Goal: Task Accomplishment & Management: Manage account settings

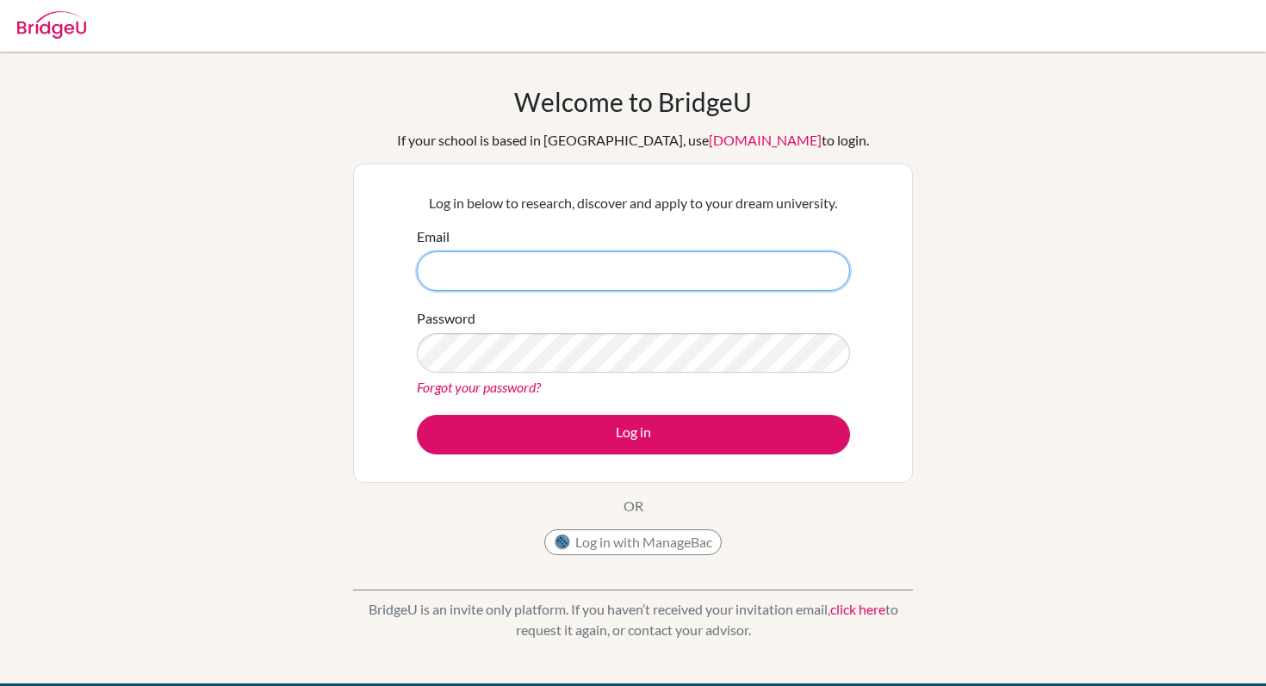
click at [587, 272] on input "Email" at bounding box center [633, 271] width 433 height 40
click at [680, 543] on button "Log in with ManageBac" at bounding box center [632, 543] width 177 height 26
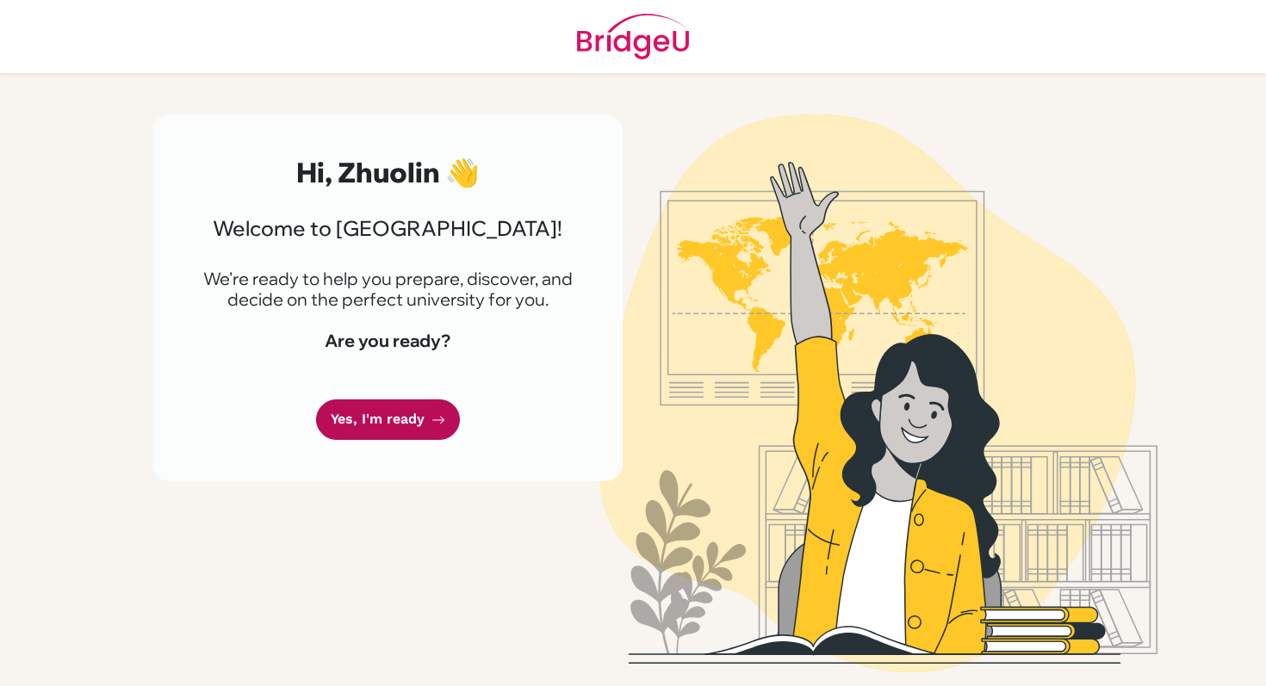
click at [425, 421] on link "Yes, I'm ready" at bounding box center [388, 420] width 144 height 40
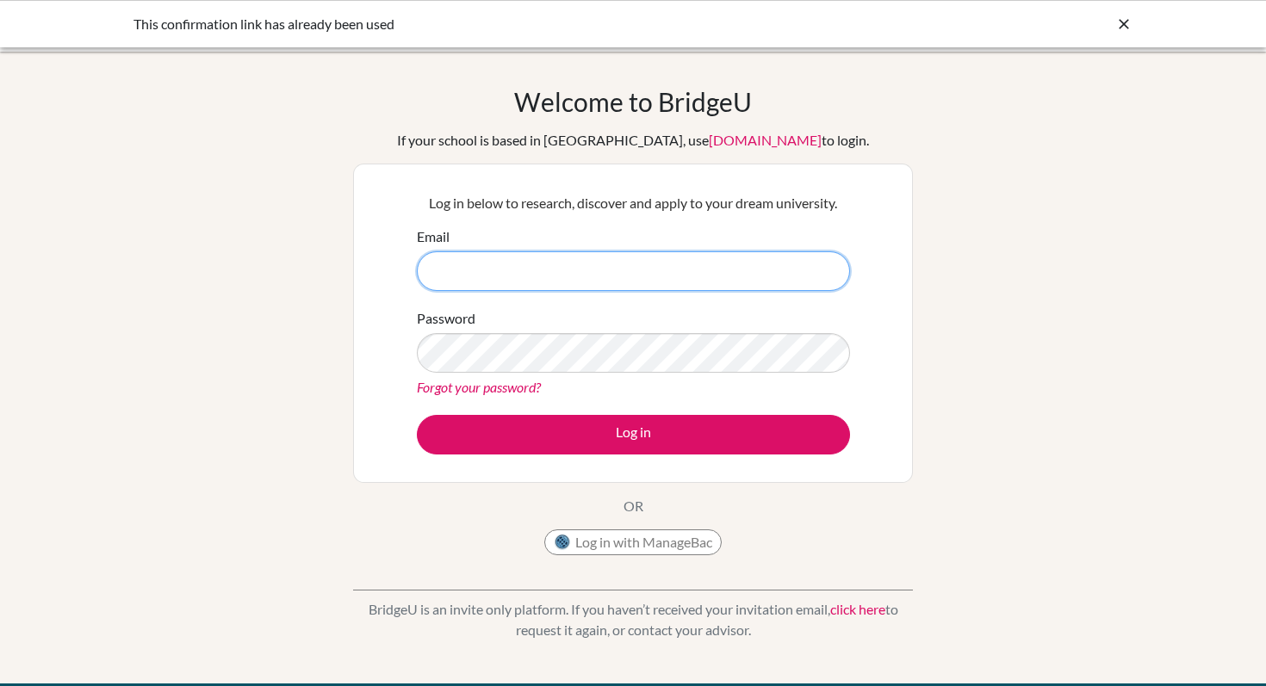
type input "[EMAIL_ADDRESS][DOMAIN_NAME]"
click at [616, 469] on div "Log in below to research, discover and apply to your dream university. Email [E…" at bounding box center [633, 324] width 560 height 320
click at [616, 459] on div "Log in below to research, discover and apply to your dream university. Email [E…" at bounding box center [633, 323] width 455 height 283
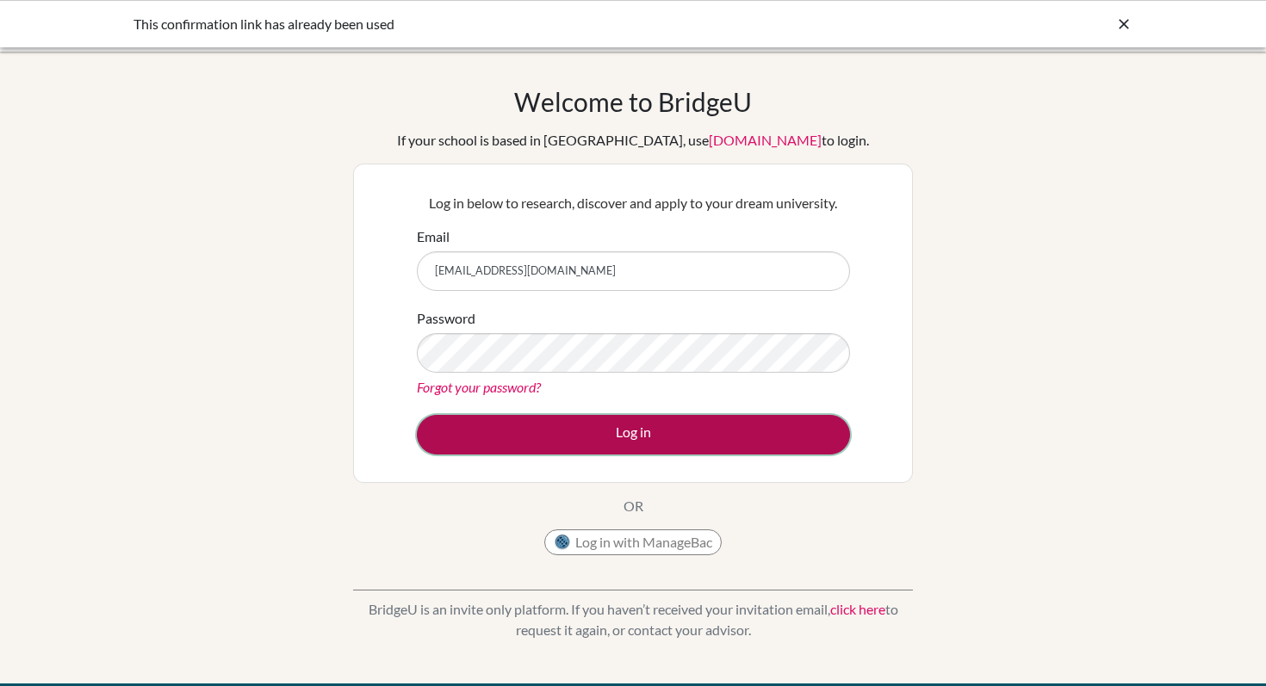
click at [610, 437] on button "Log in" at bounding box center [633, 435] width 433 height 40
